Goal: Task Accomplishment & Management: Manage account settings

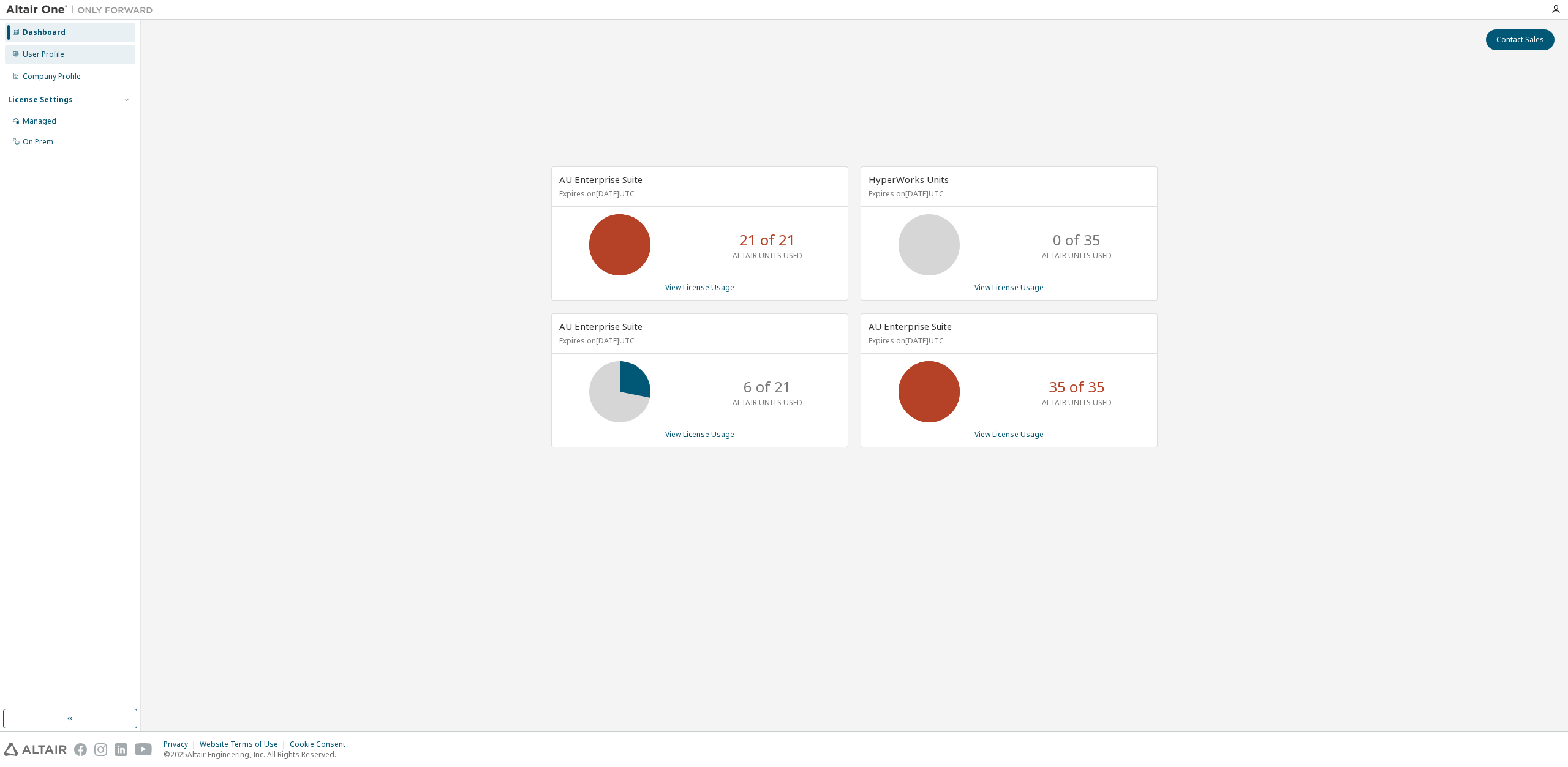
click at [76, 58] on div "User Profile" at bounding box center [70, 54] width 131 height 19
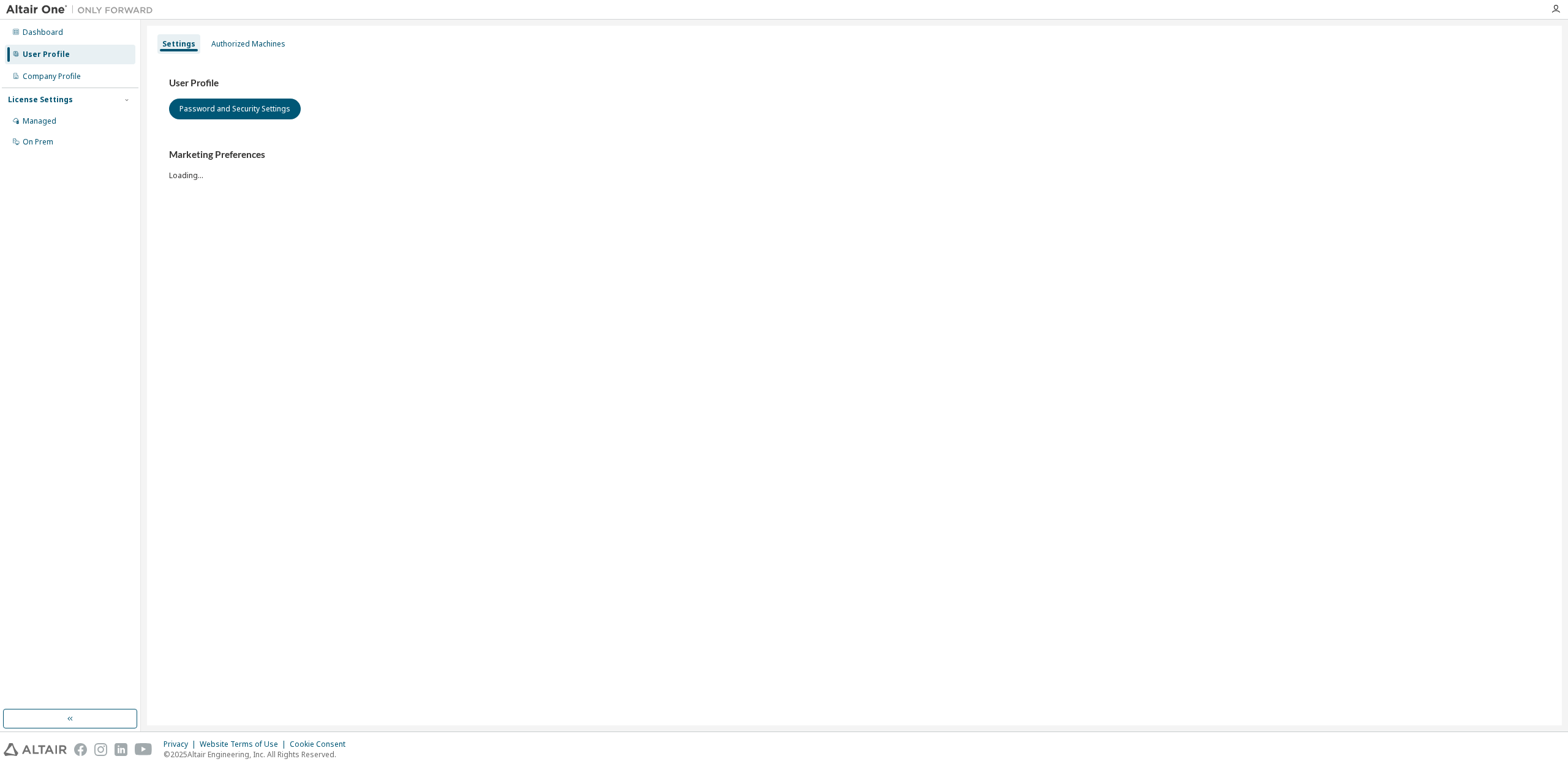
click at [74, 47] on div "User Profile" at bounding box center [70, 54] width 131 height 19
click at [65, 36] on div "Dashboard" at bounding box center [70, 32] width 131 height 19
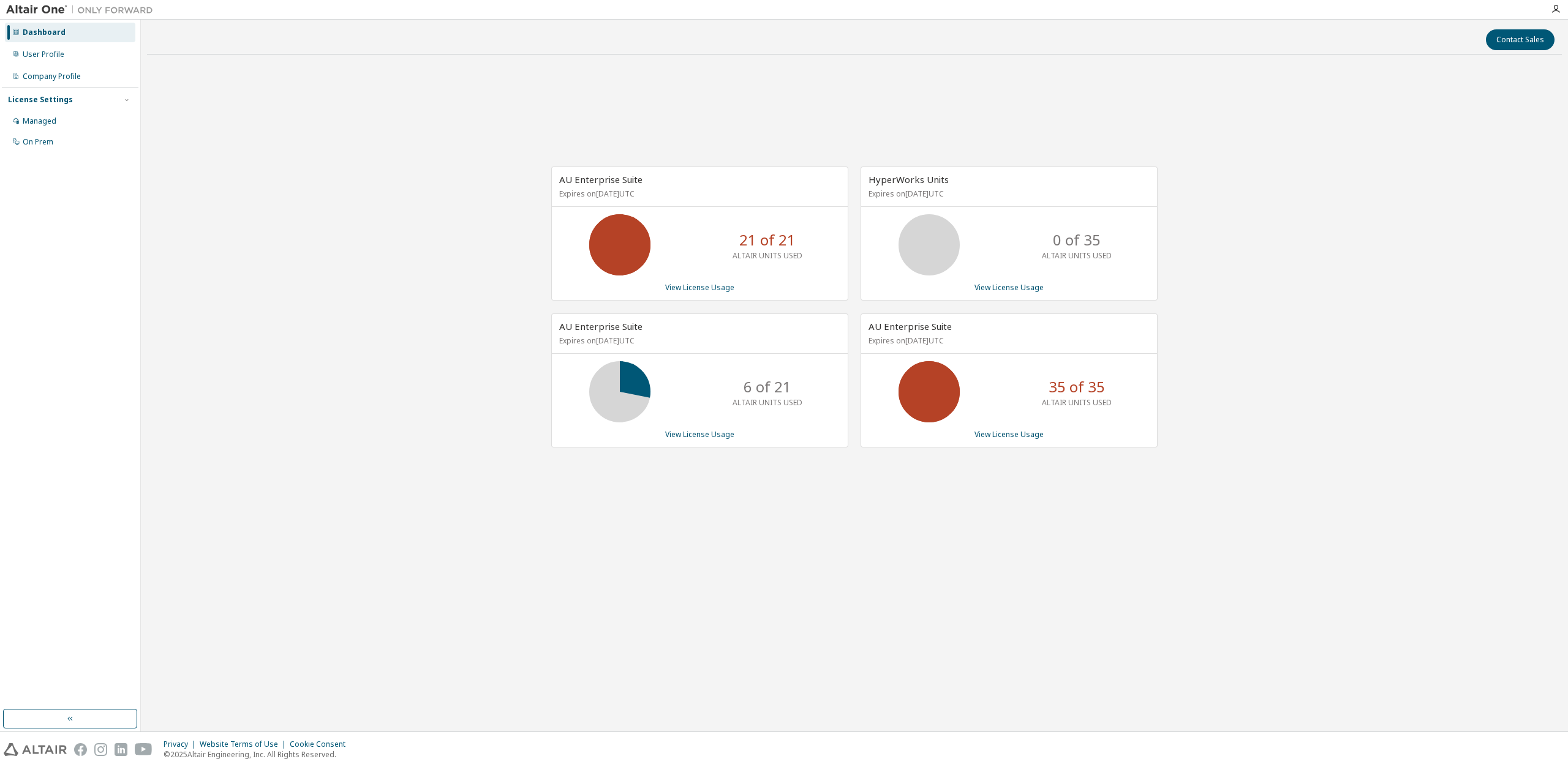
click at [196, 109] on div "AU Enterprise Suite Expires on April 28, 2026 UTC 21 of 21 ALTAIR UNITS USED Vi…" at bounding box center [855, 313] width 1415 height 499
click at [65, 128] on div "Managed" at bounding box center [70, 121] width 131 height 19
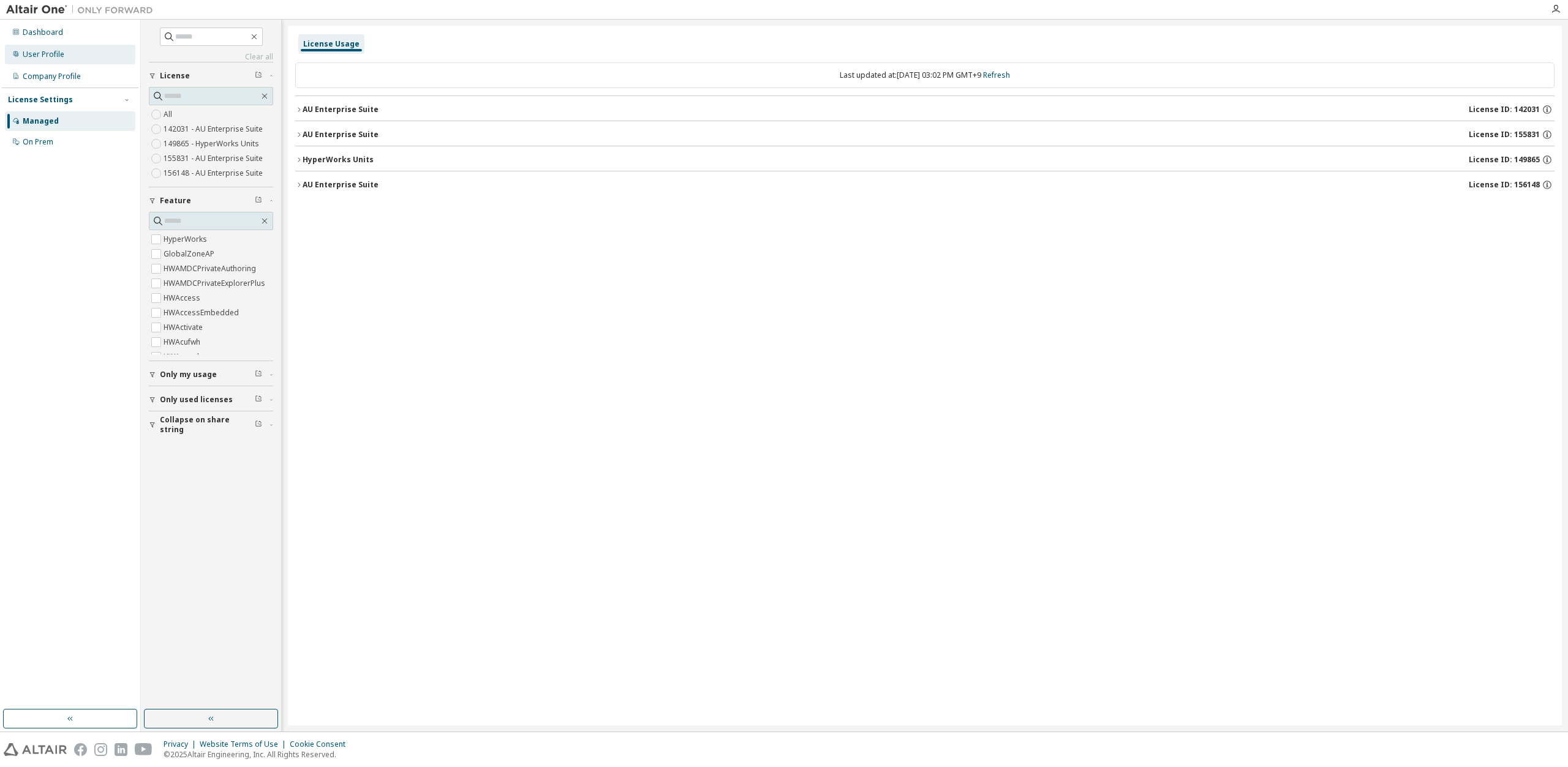
click at [87, 51] on div "User Profile" at bounding box center [70, 54] width 131 height 19
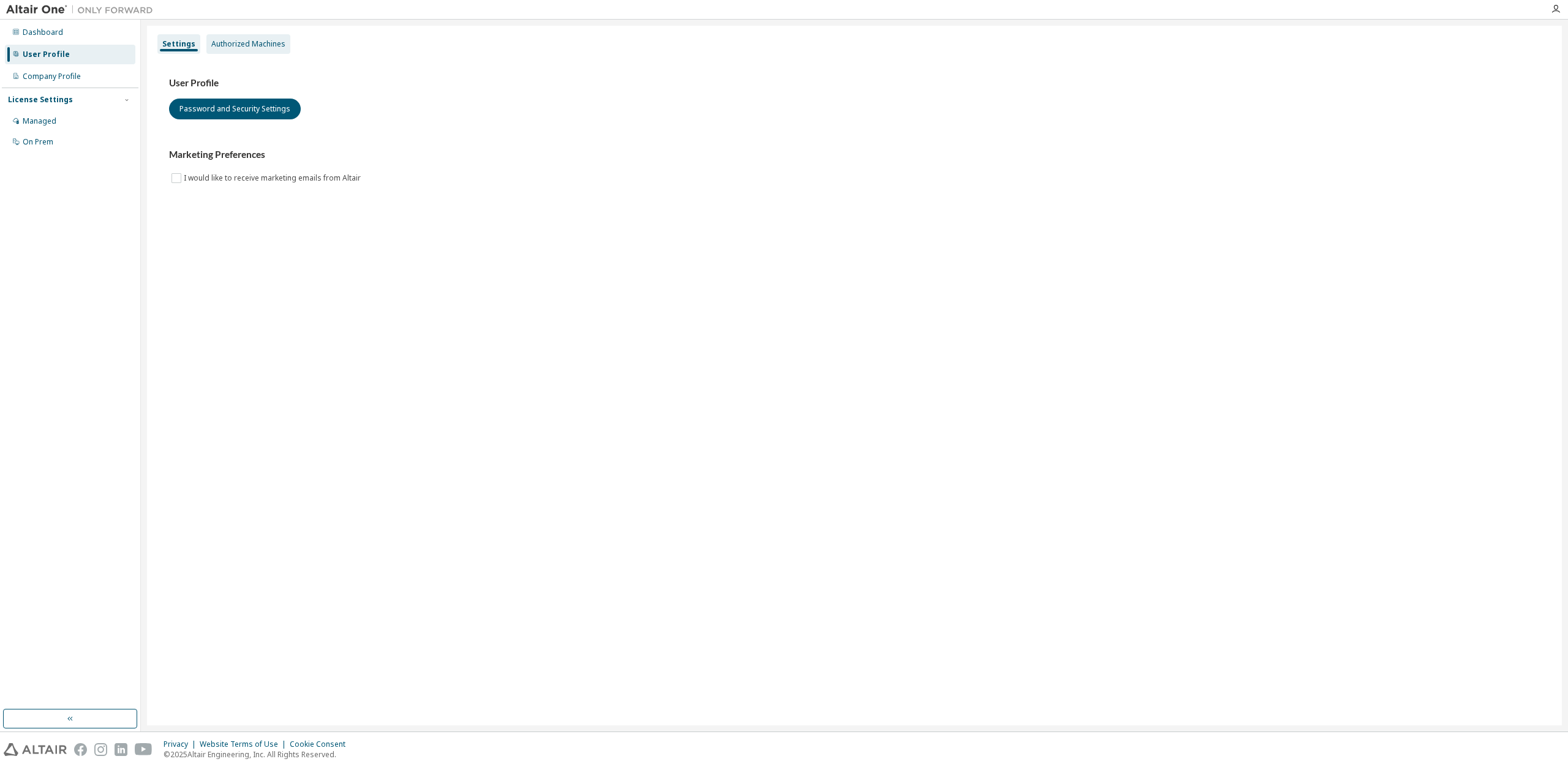
click at [216, 40] on div "Authorized Machines" at bounding box center [248, 44] width 74 height 10
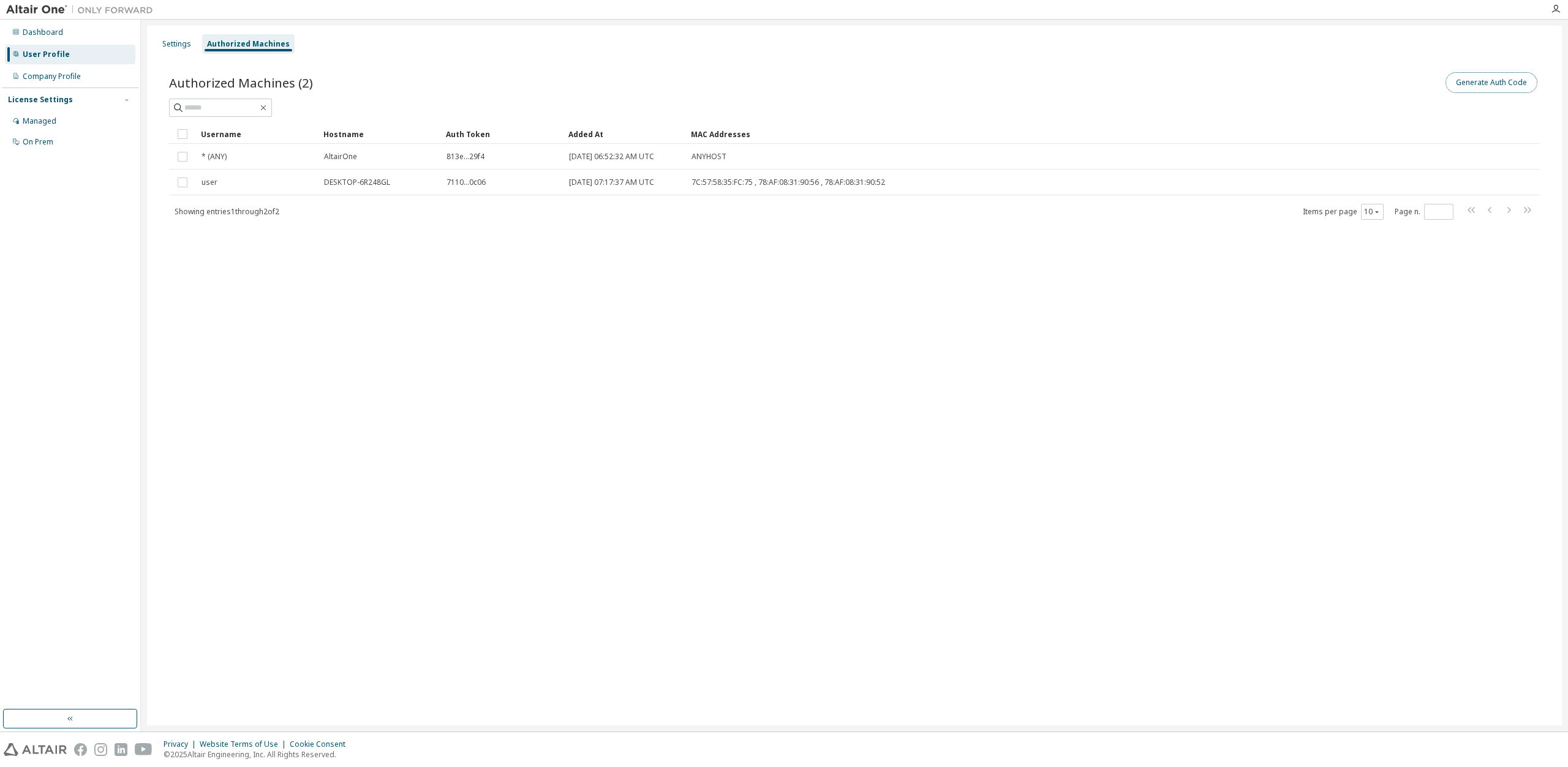
click at [1455, 90] on button "Generate Auth Code" at bounding box center [1492, 83] width 92 height 21
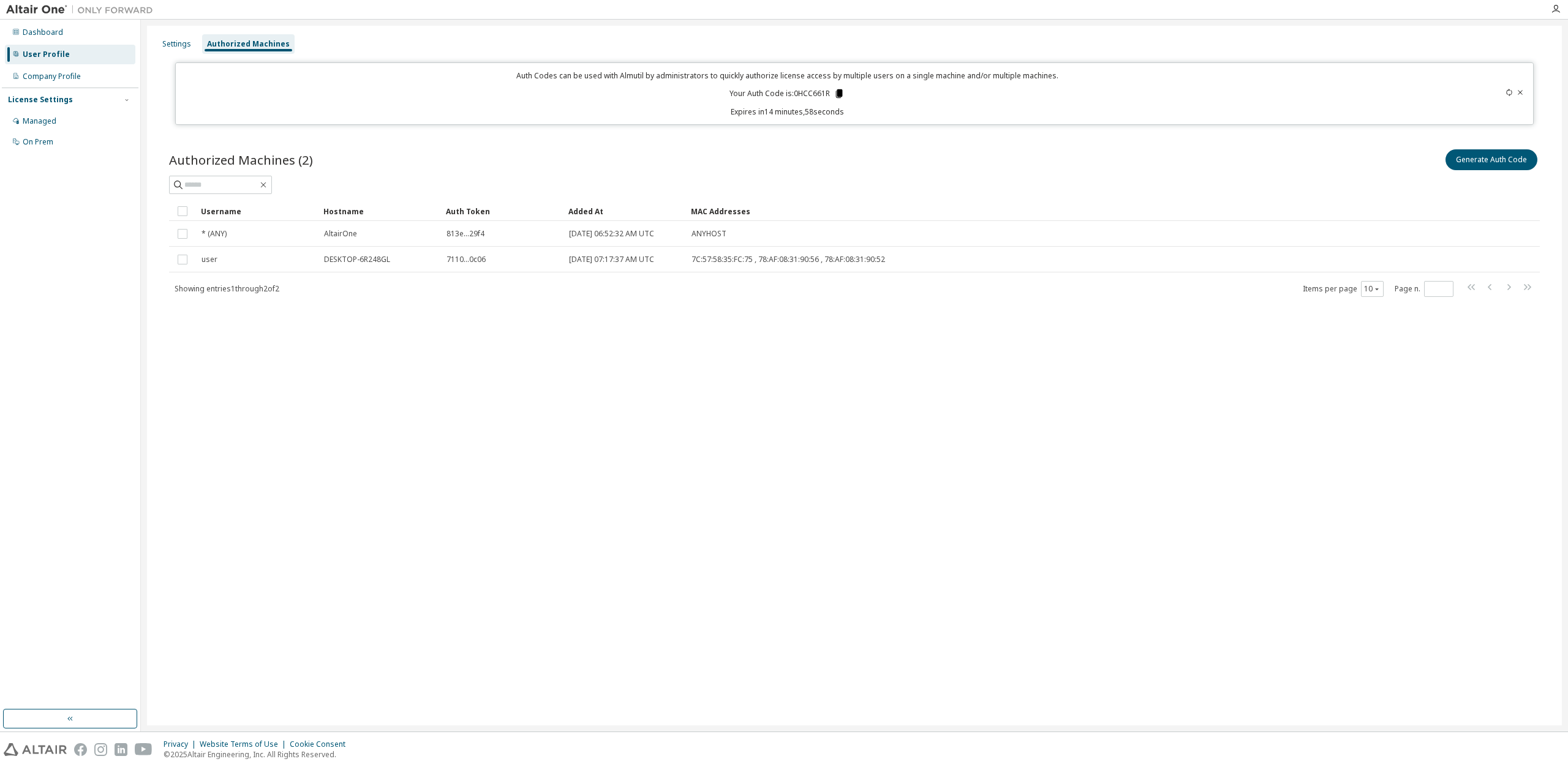
click at [840, 88] on icon at bounding box center [839, 94] width 11 height 11
click at [1003, 515] on div "Settings Authorized Machines Auth Codes can be used with Almutil by administrat…" at bounding box center [855, 375] width 1415 height 700
click at [783, 36] on div "Settings Authorized Machines" at bounding box center [854, 44] width 1400 height 22
click at [711, 308] on div "Authorized Machines (2) Generate Auth Code Clear Load Save Save As Field Operat…" at bounding box center [854, 230] width 1400 height 197
click at [55, 36] on div "Dashboard" at bounding box center [43, 32] width 41 height 10
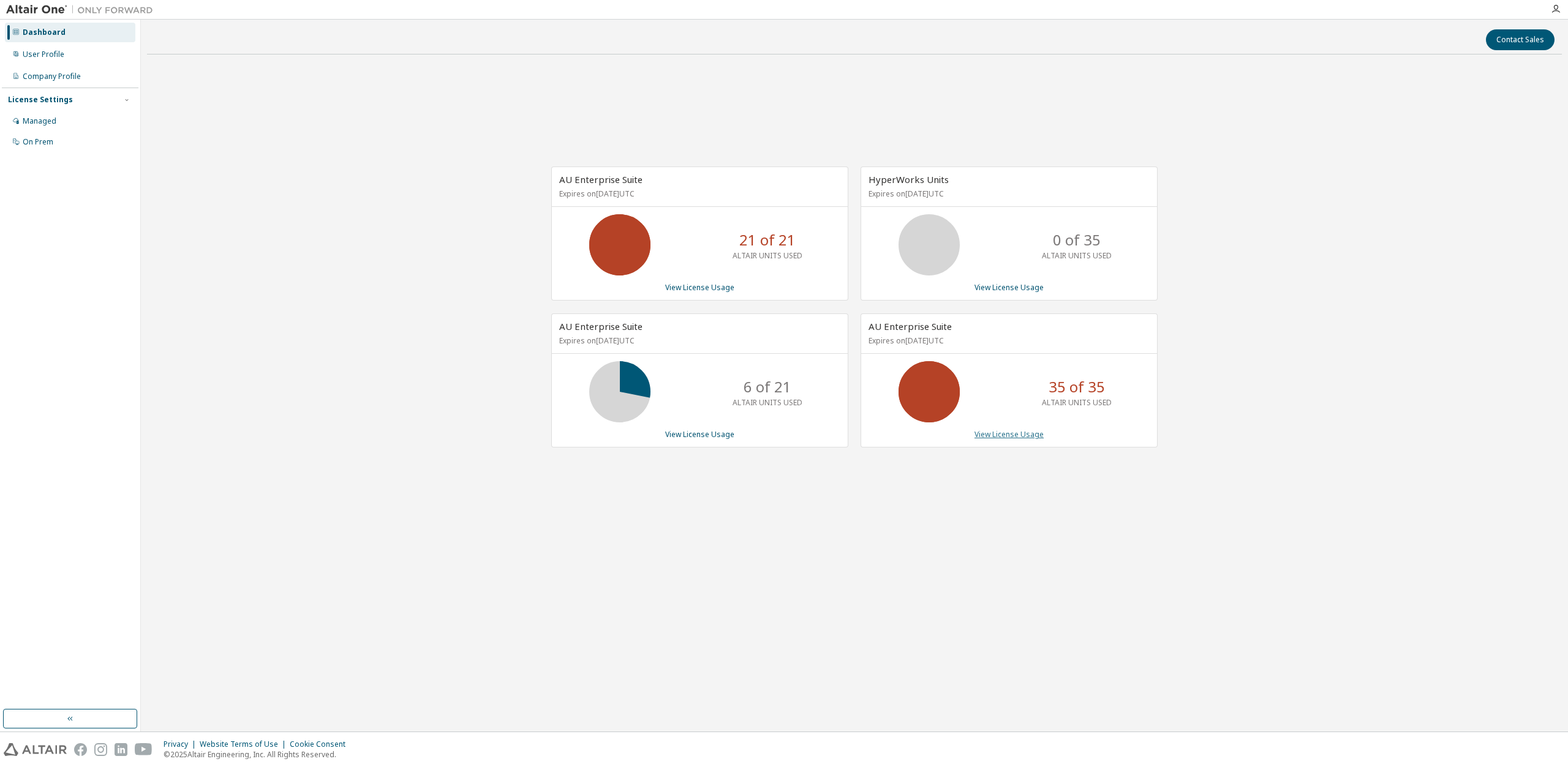
click at [1024, 432] on link "View License Usage" at bounding box center [1009, 434] width 69 height 10
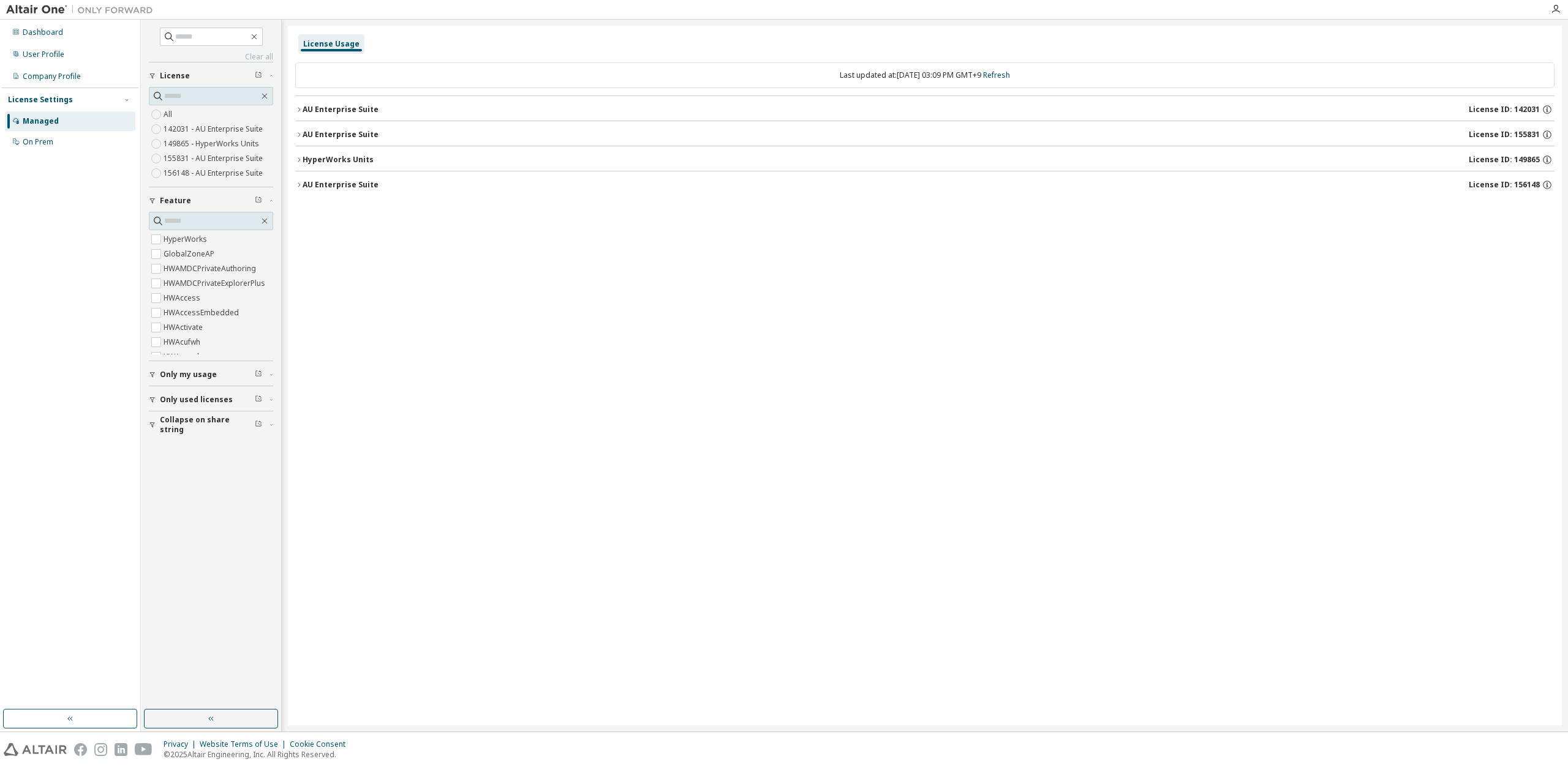
click at [302, 181] on icon "button" at bounding box center [299, 184] width 8 height 8
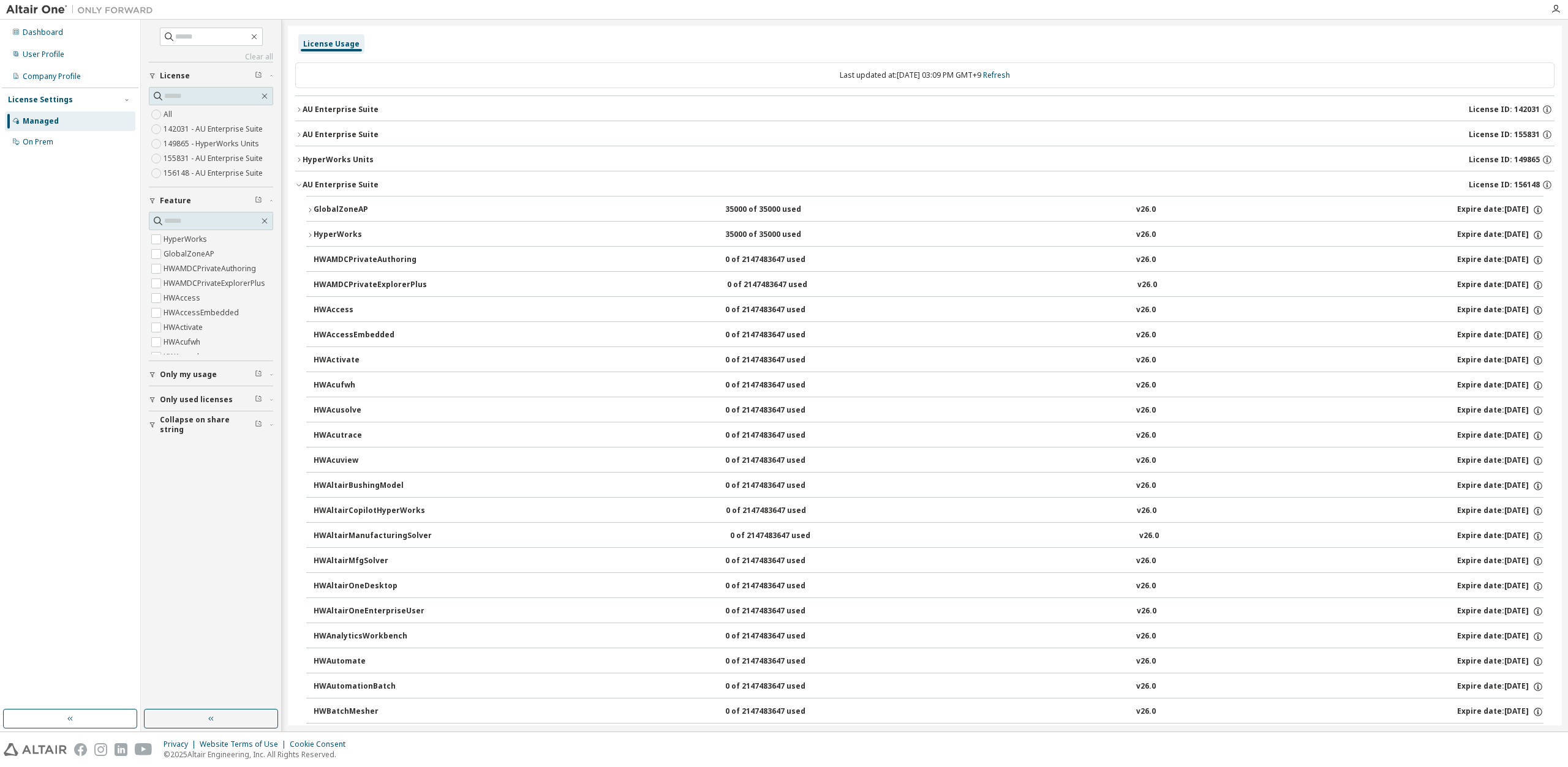
click at [303, 173] on button "AU Enterprise Suite License ID: 156148" at bounding box center [925, 184] width 1259 height 27
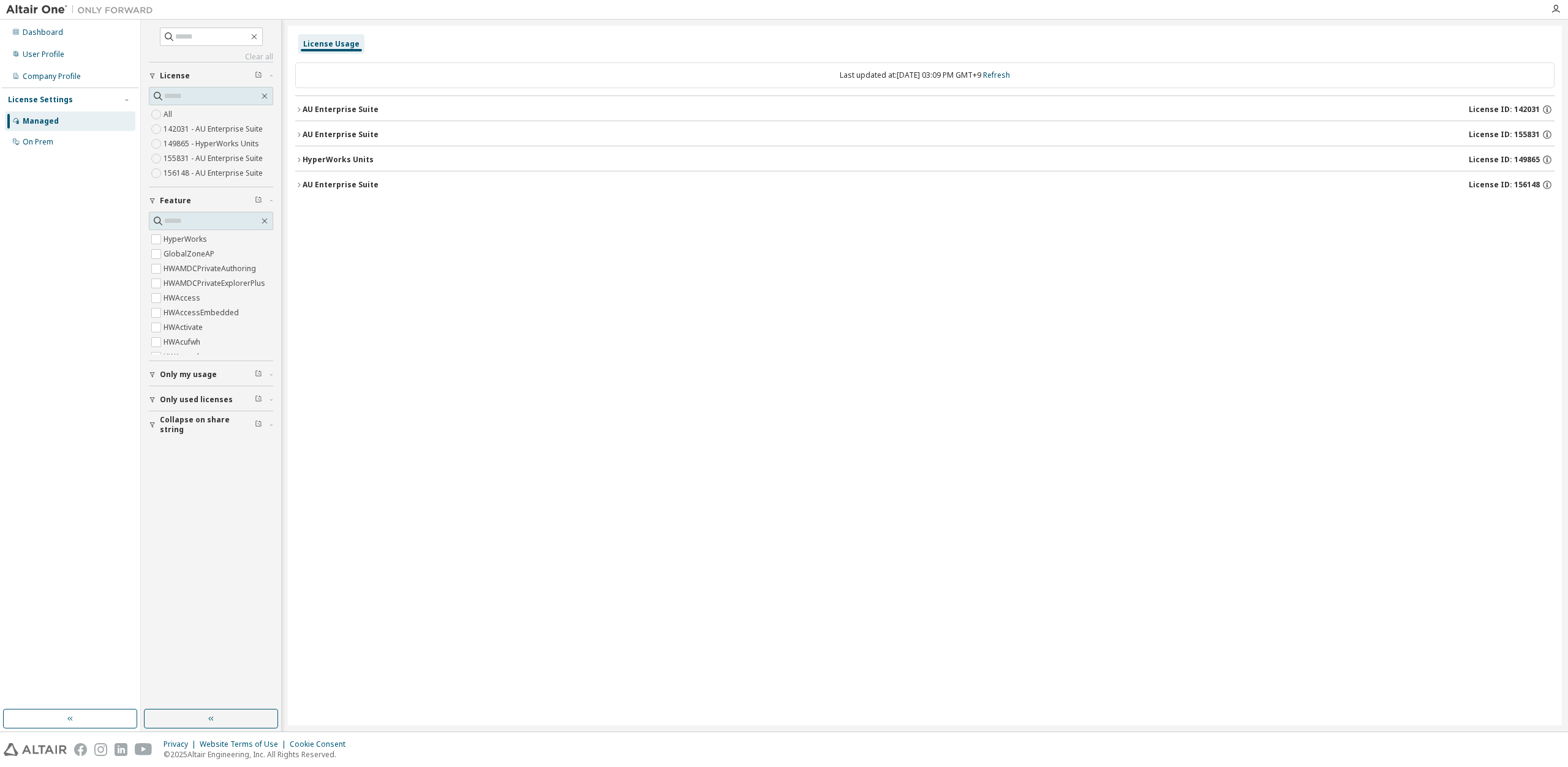
click at [297, 136] on icon "button" at bounding box center [299, 134] width 8 height 8
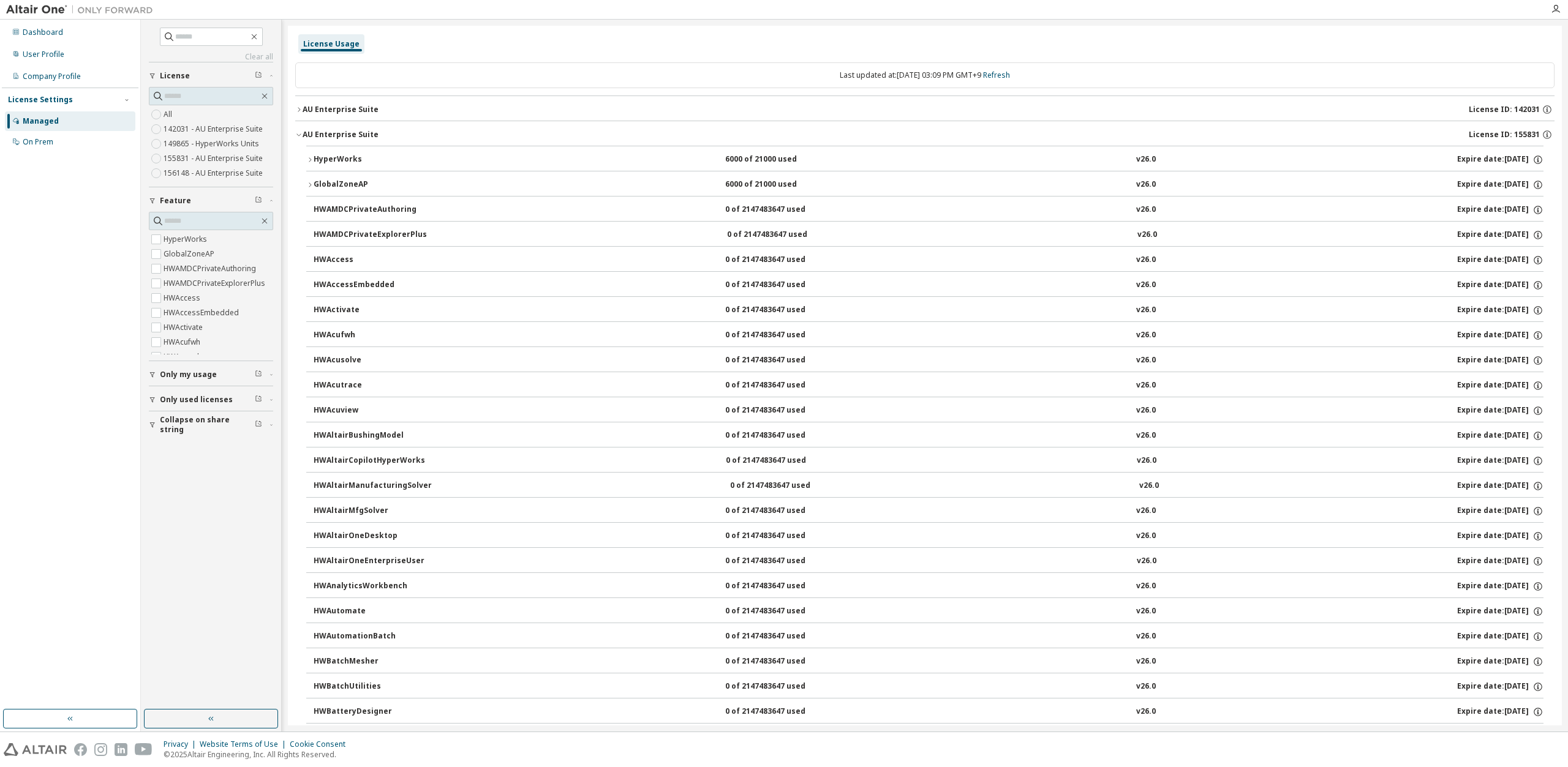
click at [297, 136] on icon "button" at bounding box center [299, 134] width 8 height 8
